Goal: Check status: Check status

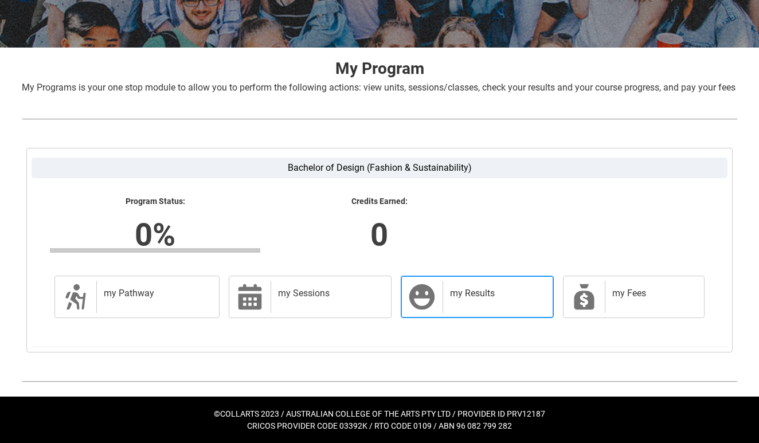
scroll to position [194, 0]
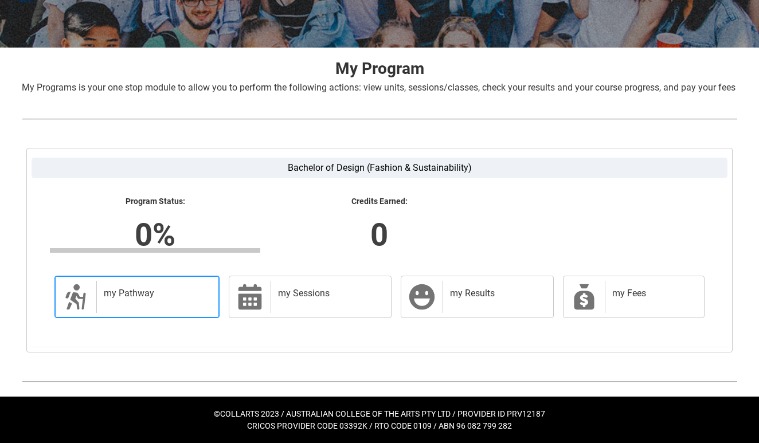
click at [125, 291] on h2 "my Pathway" at bounding box center [156, 293] width 104 height 11
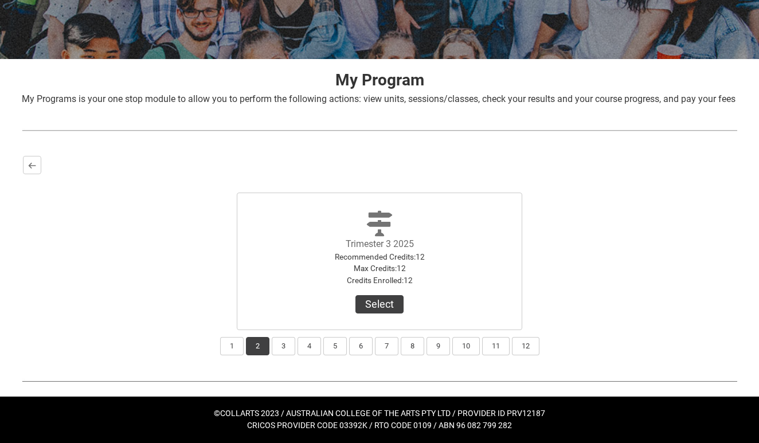
scroll to position [183, 0]
click at [378, 308] on button "Select" at bounding box center [379, 304] width 48 height 18
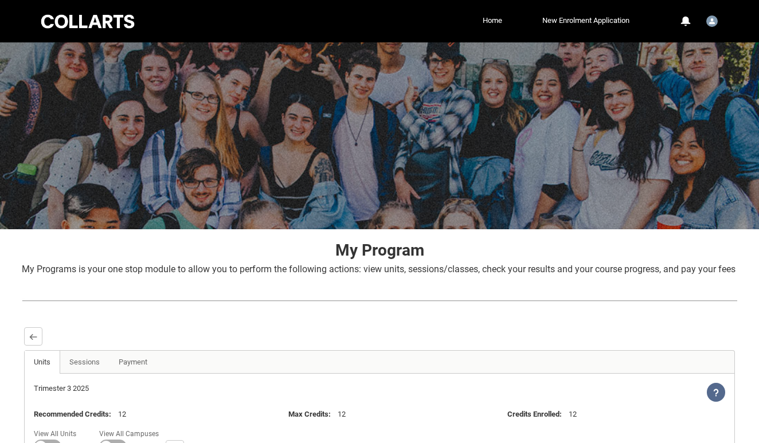
scroll to position [0, 0]
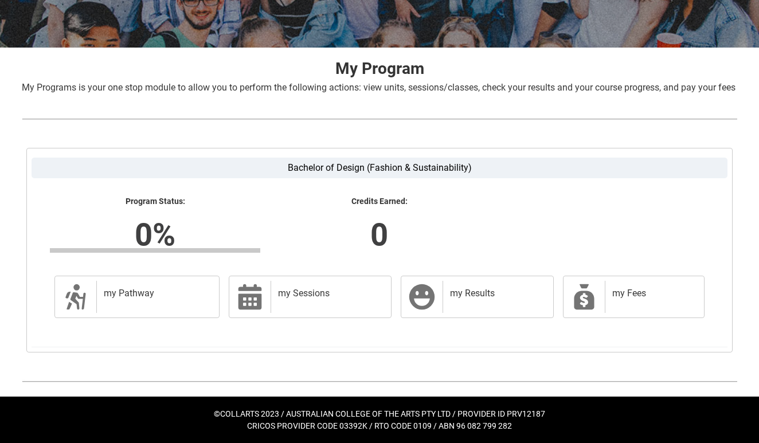
scroll to position [194, 0]
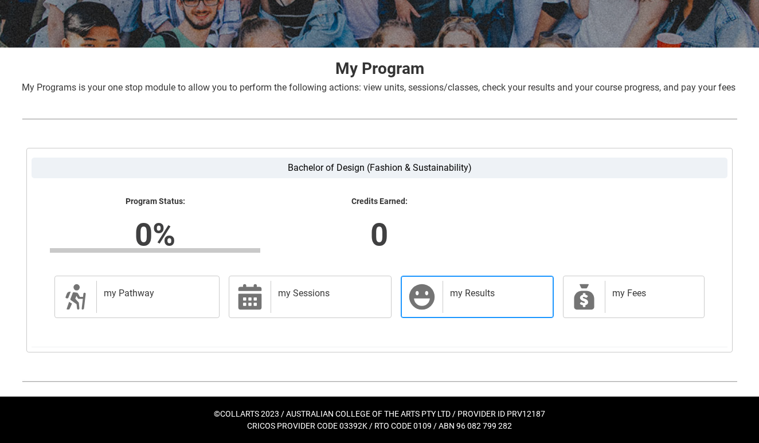
click at [466, 301] on div "my Results" at bounding box center [496, 297] width 106 height 32
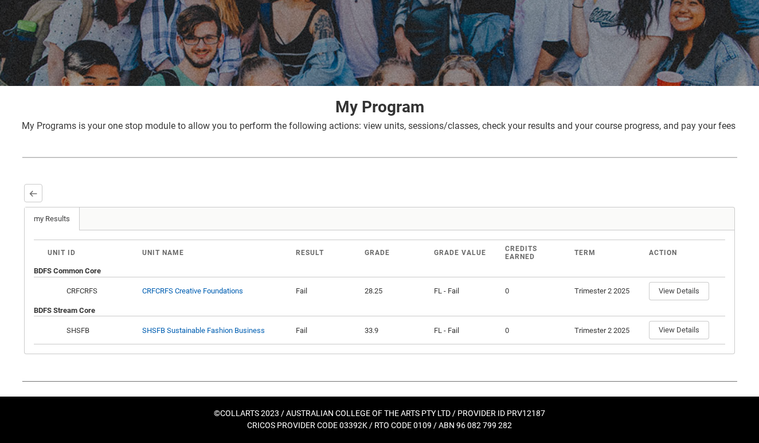
scroll to position [155, 0]
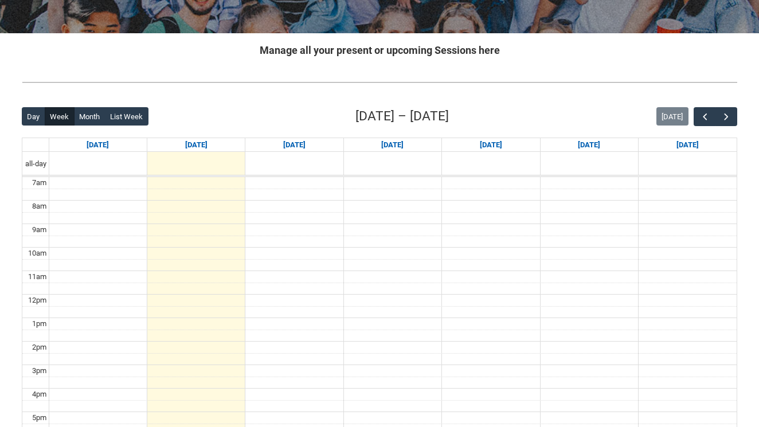
scroll to position [260, 0]
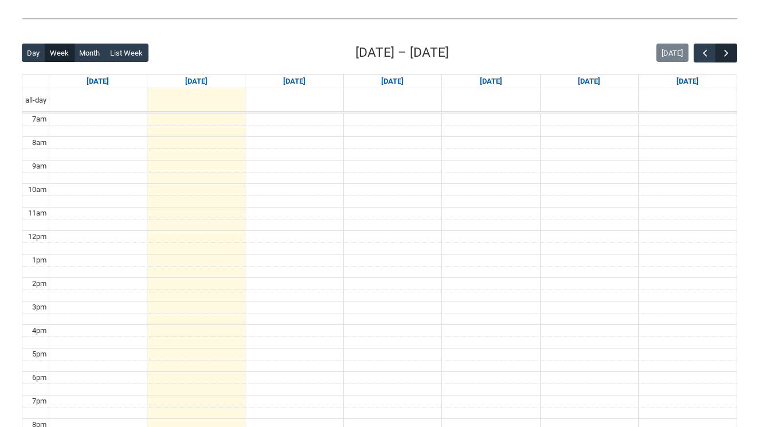
click at [725, 55] on span "button" at bounding box center [726, 53] width 11 height 11
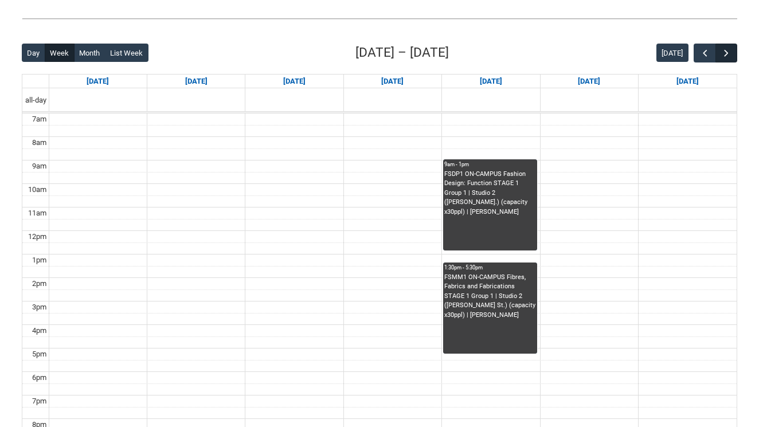
click at [725, 55] on span "button" at bounding box center [726, 53] width 11 height 11
click at [725, 56] on span "button" at bounding box center [726, 53] width 11 height 11
